Goal: Download file/media

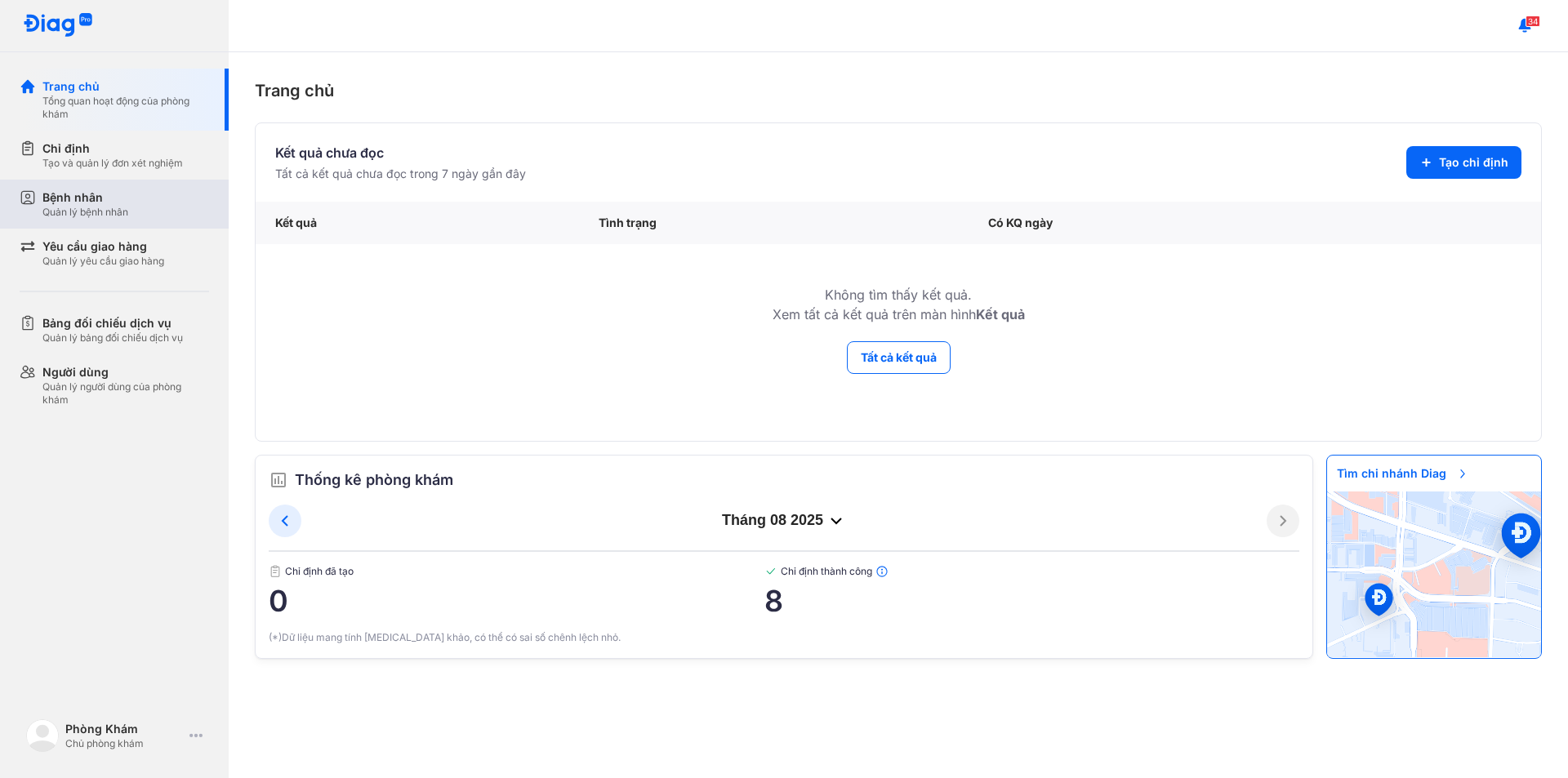
click at [106, 201] on div "Bệnh nhân" at bounding box center [85, 197] width 86 height 16
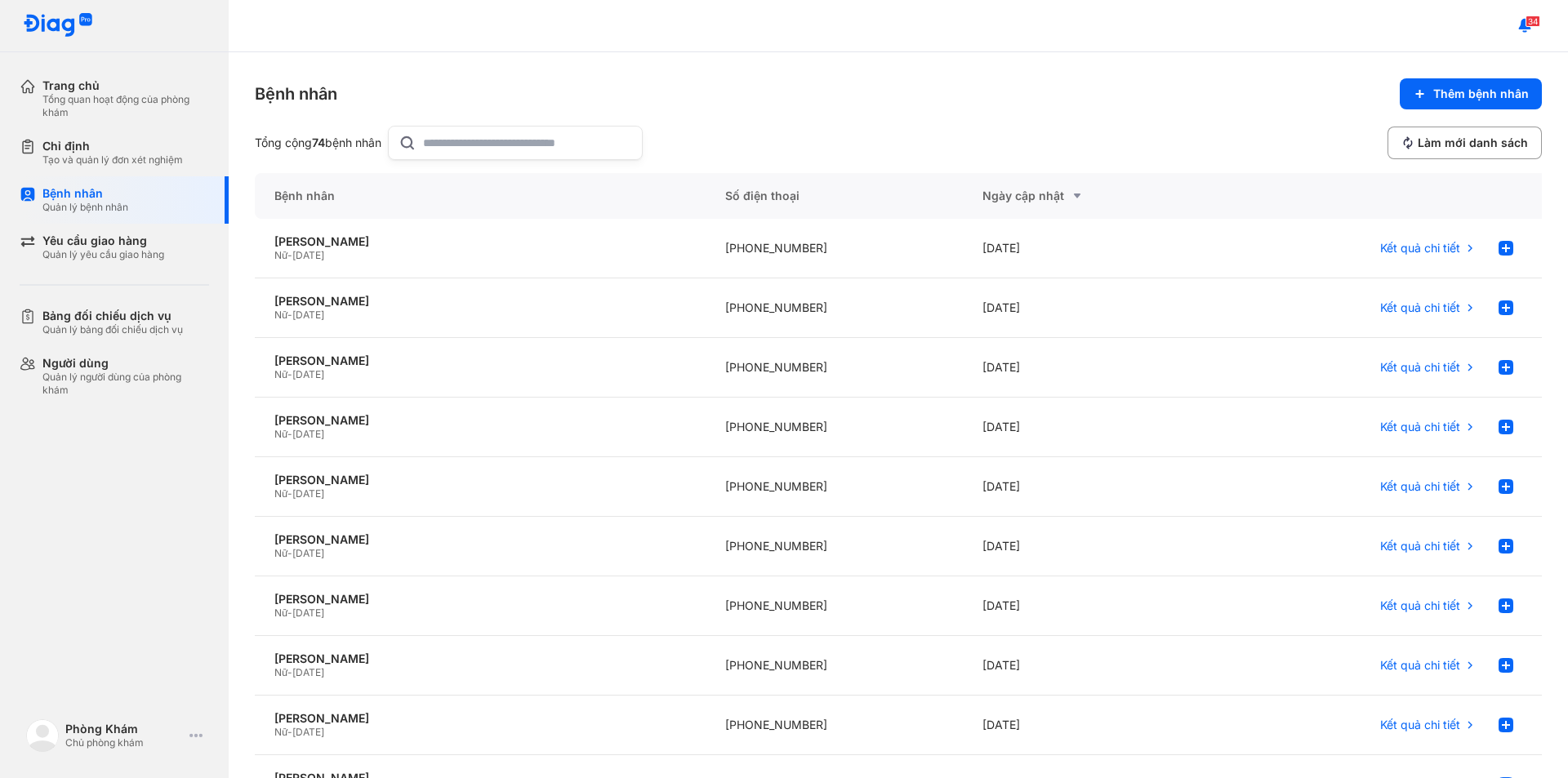
click at [458, 144] on input "text" at bounding box center [527, 143] width 209 height 32
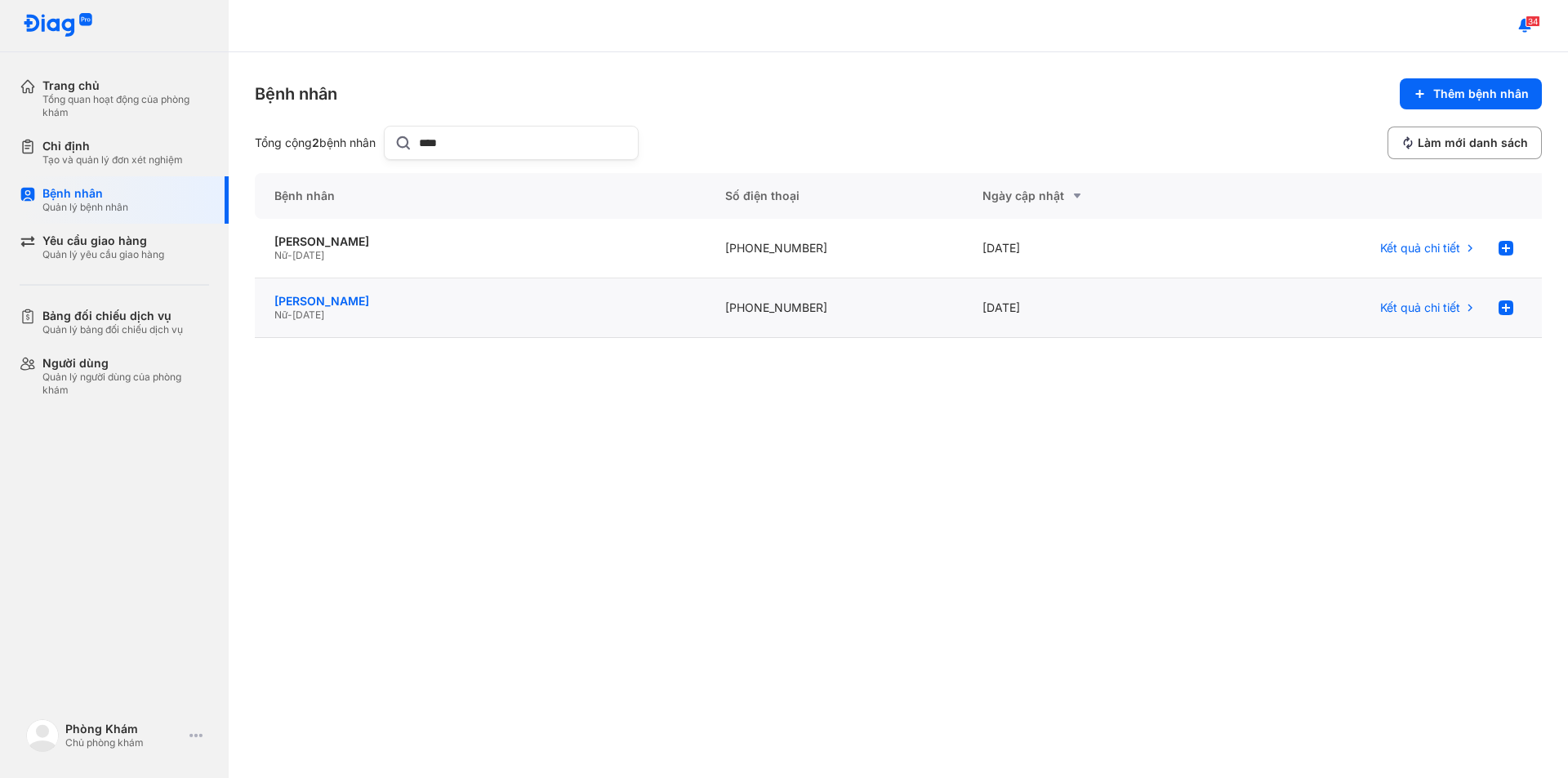
type input "****"
click at [392, 308] on div "[PERSON_NAME]" at bounding box center [479, 301] width 411 height 14
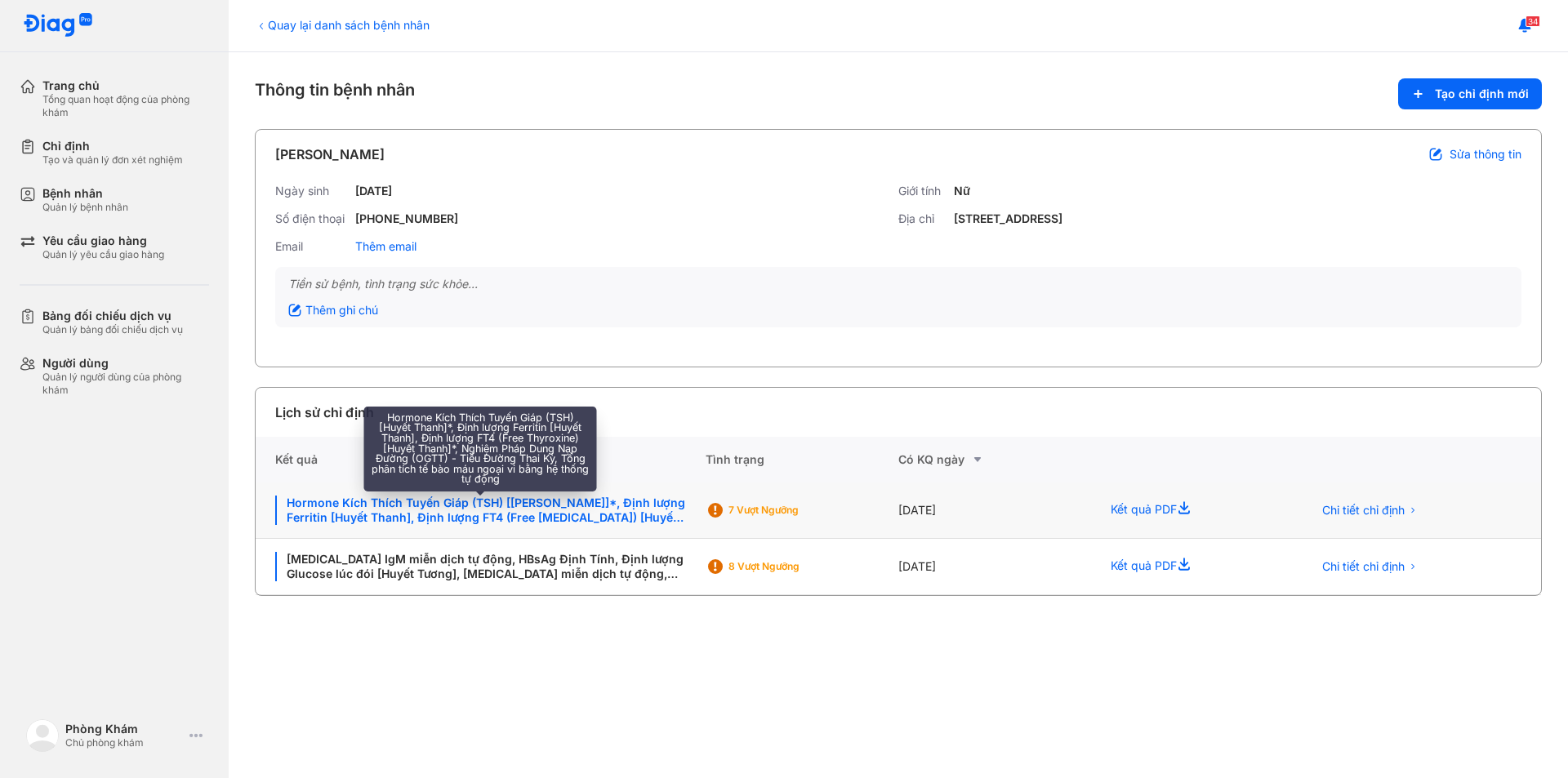
click at [547, 518] on div "Hormone Kích Thích Tuyến Giáp (TSH) [[PERSON_NAME]]*, Định lượng Ferritin [Huyế…" at bounding box center [480, 510] width 410 height 30
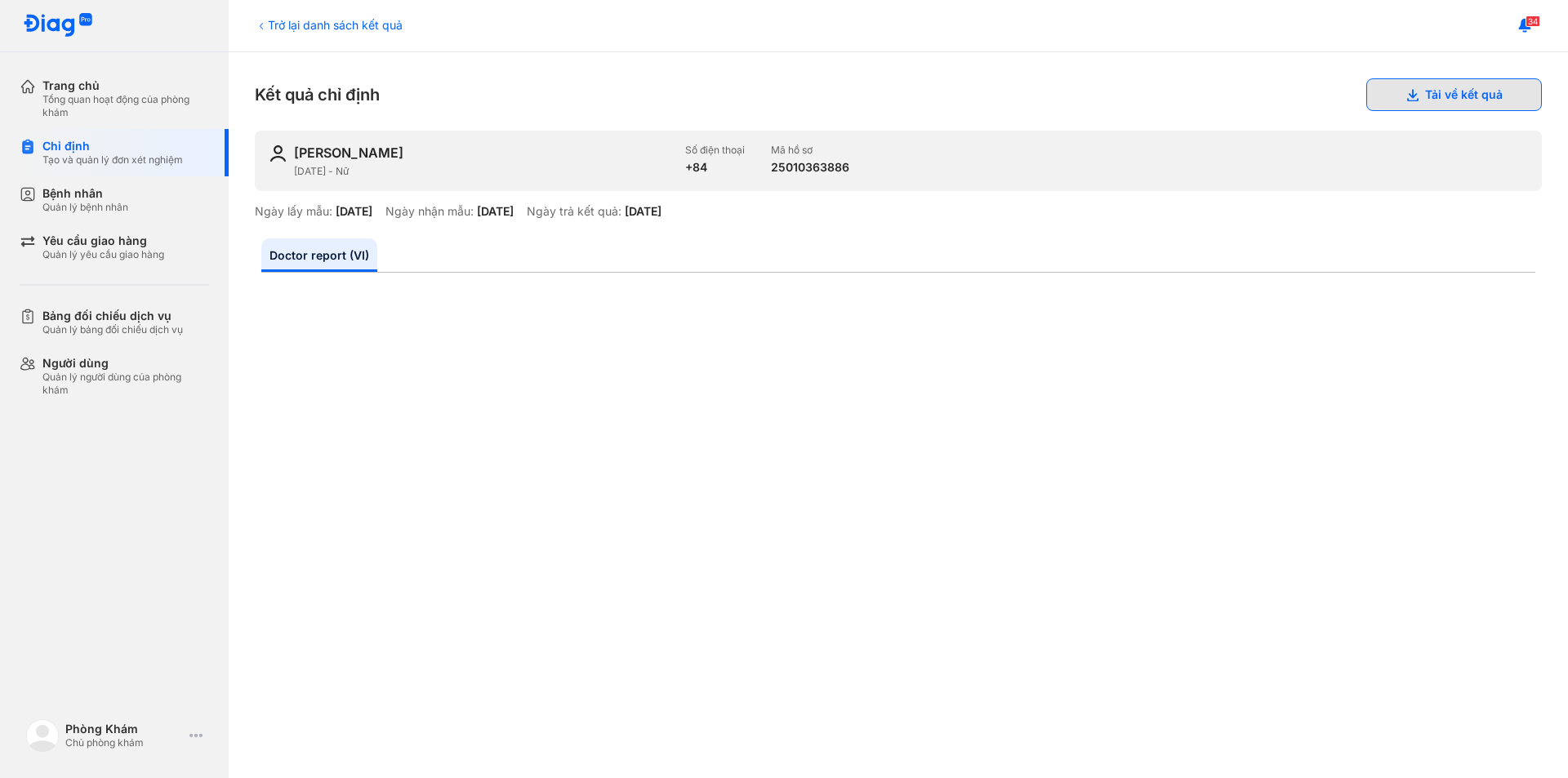
click at [1416, 88] on button "Tải về kết quả" at bounding box center [1454, 94] width 176 height 32
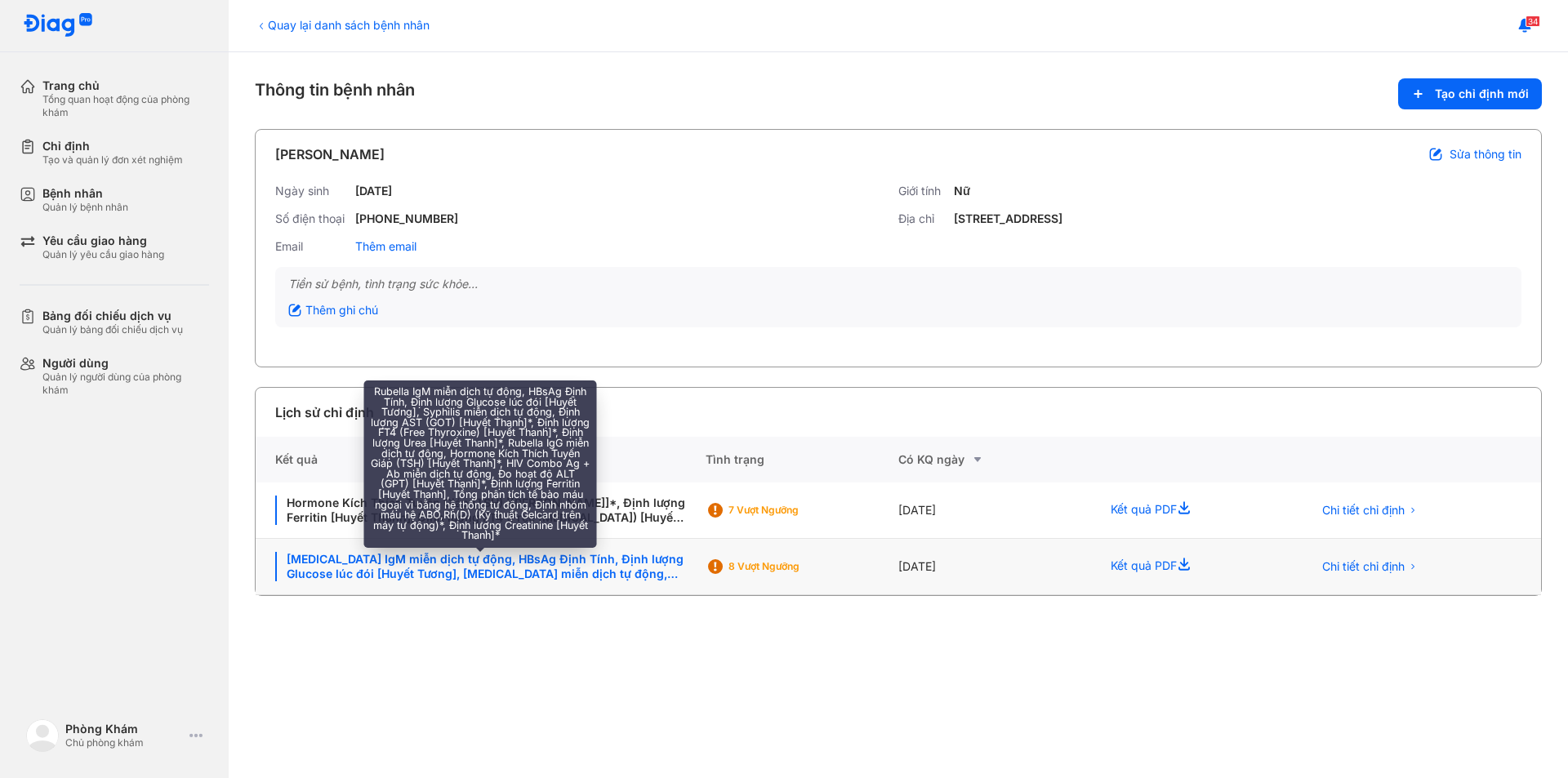
click at [594, 572] on div "Rubella IgM miễn dịch tự động, HBsAg Định Tính, Định lượng Glucose lúc đói [Huy…" at bounding box center [480, 566] width 410 height 30
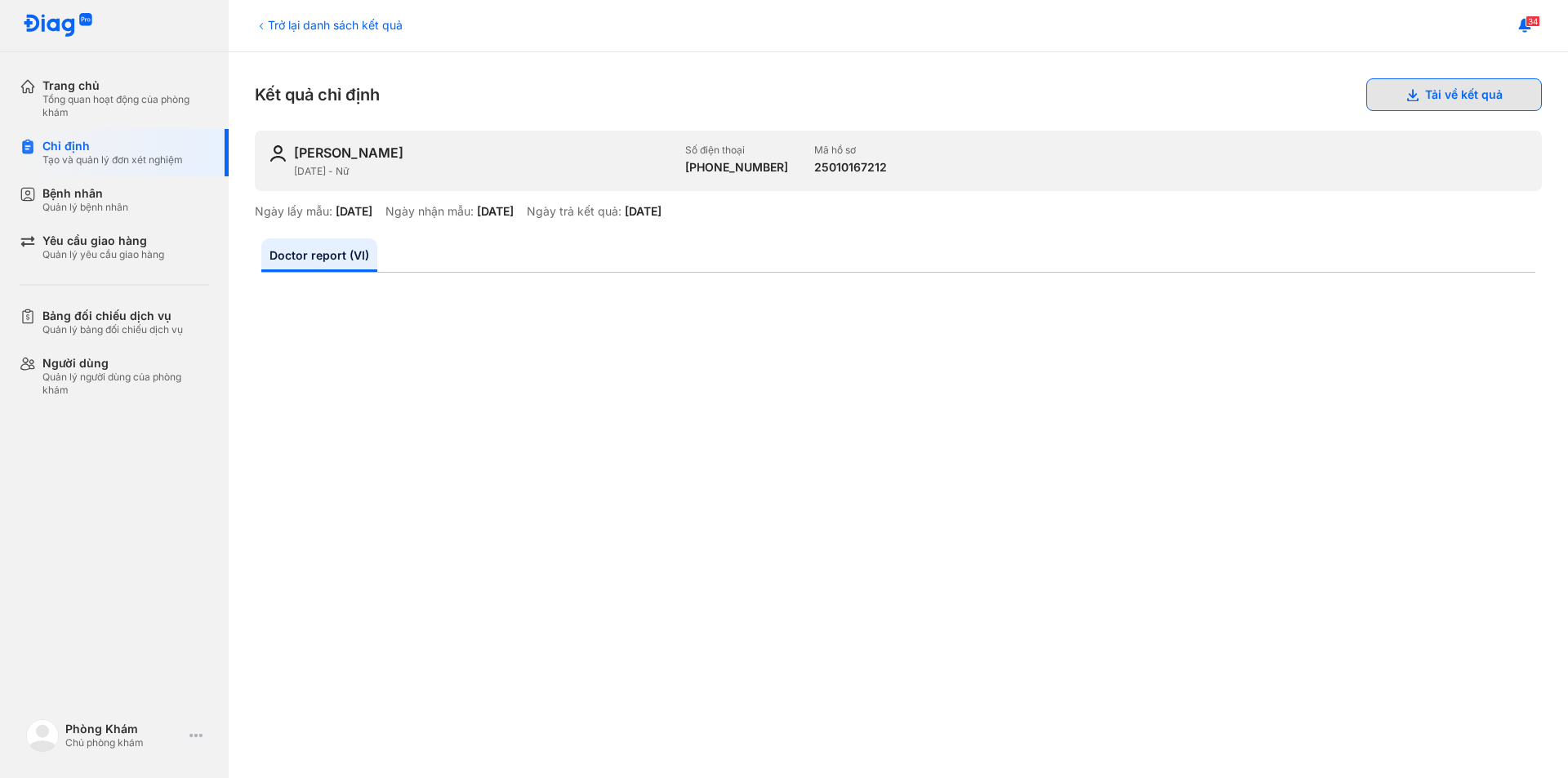
click at [1408, 88] on button "Tải về kết quả" at bounding box center [1454, 94] width 176 height 32
